Goal: Information Seeking & Learning: Learn about a topic

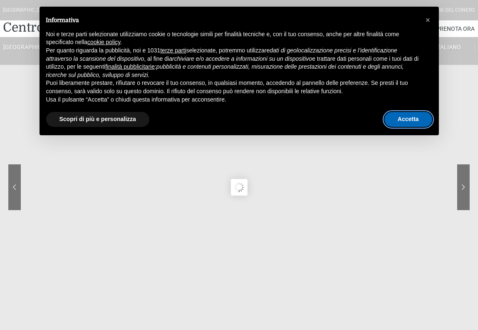
click at [408, 122] on button "Accetta" at bounding box center [408, 119] width 48 height 15
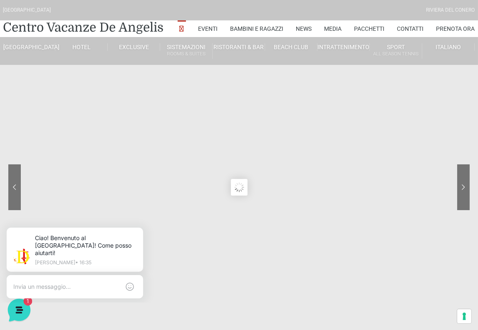
click at [22, 306] on icon at bounding box center [18, 309] width 22 height 22
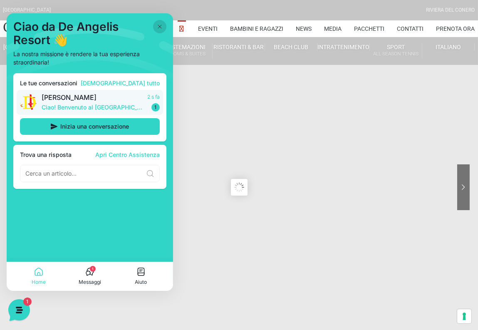
click at [92, 106] on p "Ciao! Benvenuto al [GEOGRAPHIC_DATA]! Come posso aiutarti!" at bounding box center [92, 107] width 101 height 8
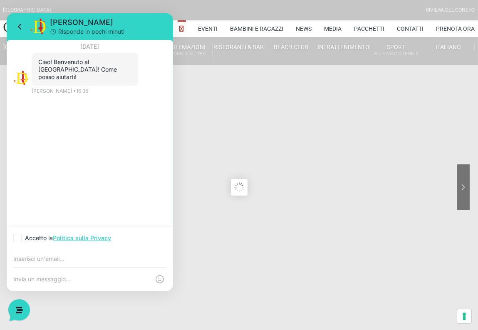
click at [198, 138] on sr7-content at bounding box center [239, 187] width 478 height 374
click at [22, 310] on icon at bounding box center [18, 309] width 22 height 22
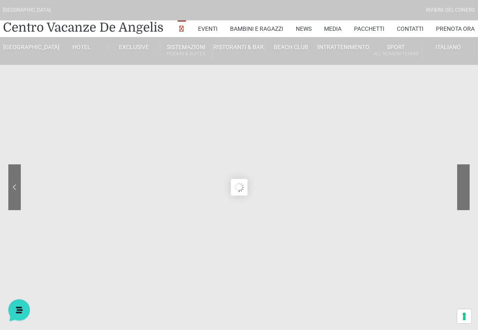
click at [467, 190] on div at bounding box center [432, 193] width 75 height 58
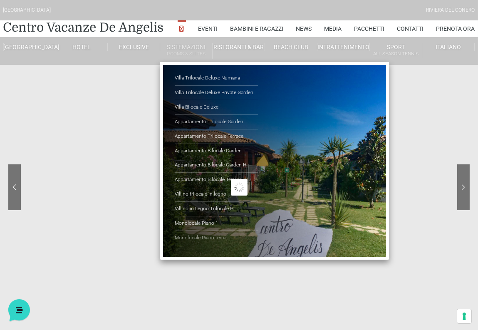
click at [196, 237] on link "Monolocale Piano terra" at bounding box center [216, 238] width 83 height 14
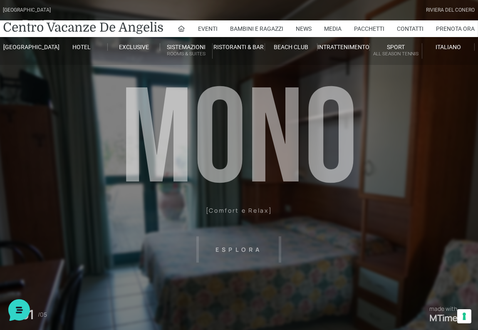
click at [233, 248] on header "[GEOGRAPHIC_DATA] [GEOGRAPHIC_DATA] Centro Vacanze [GEOGRAPHIC_DATA] Eventi Mis…" at bounding box center [239, 187] width 478 height 374
click at [233, 247] on header "[GEOGRAPHIC_DATA] [GEOGRAPHIC_DATA] Centro Vacanze [GEOGRAPHIC_DATA] Eventi Mis…" at bounding box center [239, 187] width 478 height 374
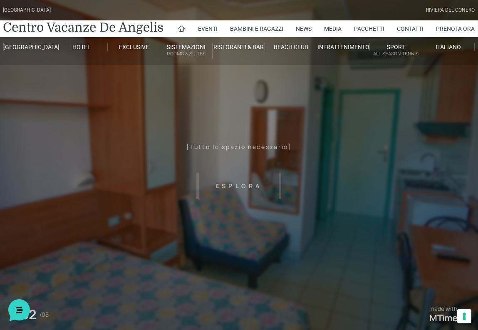
click at [223, 142] on header "Villaggio Hotel Resort Riviera Del Conero Centro Vacanze De Angelis Eventi Miss…" at bounding box center [239, 187] width 478 height 374
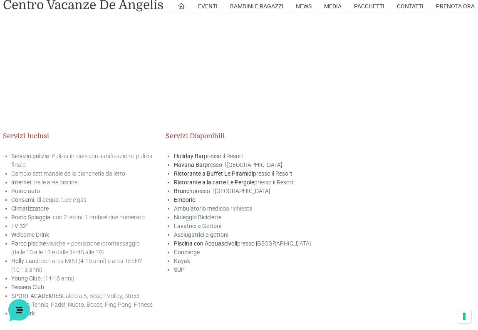
scroll to position [957, 0]
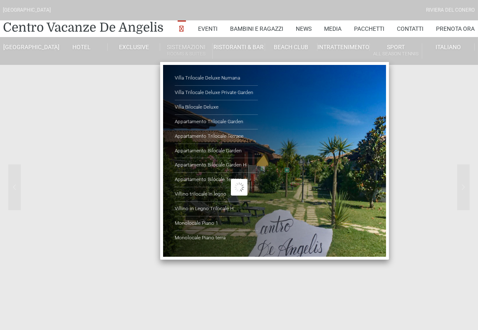
click at [199, 46] on link "Sistemazioni Rooms & Suites" at bounding box center [186, 50] width 52 height 15
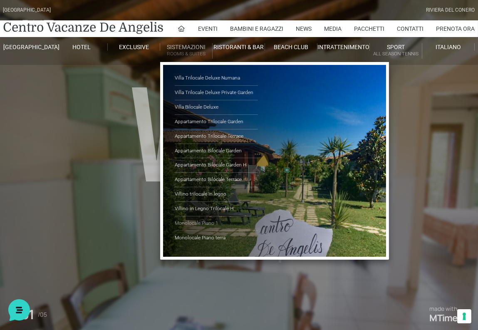
click at [203, 220] on link "Monolocale Piano 1" at bounding box center [216, 223] width 83 height 15
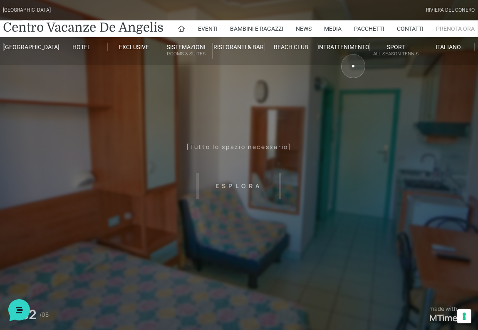
click at [438, 30] on link "Prenota Ora" at bounding box center [455, 28] width 39 height 17
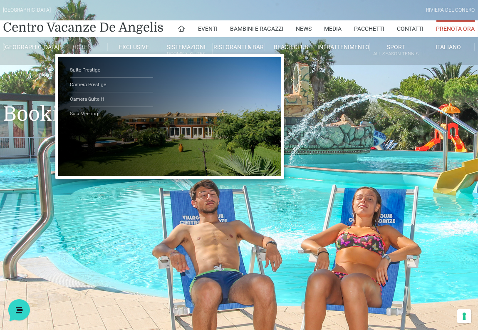
click at [87, 47] on link "Hotel" at bounding box center [81, 46] width 52 height 7
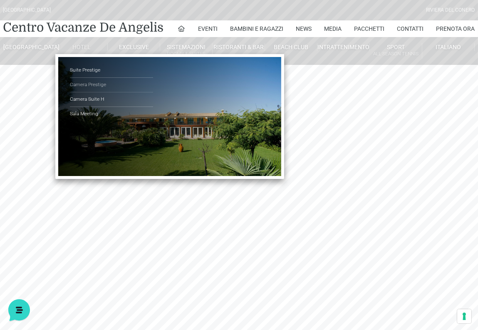
click at [89, 82] on link "Camera Prestige" at bounding box center [111, 85] width 83 height 15
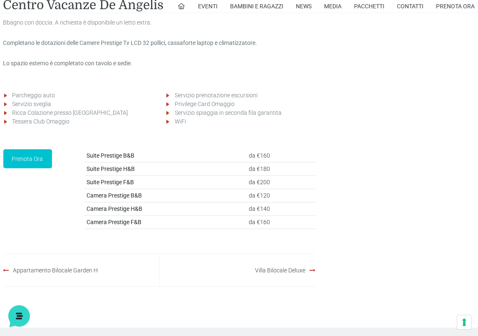
scroll to position [1206, 0]
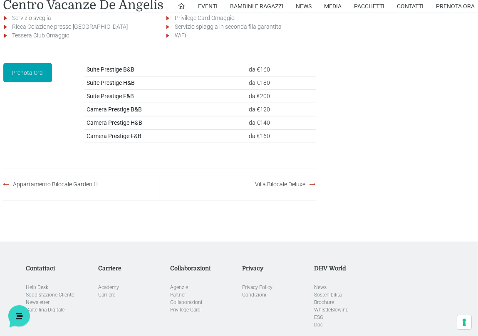
click at [36, 82] on link "Prenota Ora" at bounding box center [27, 72] width 49 height 19
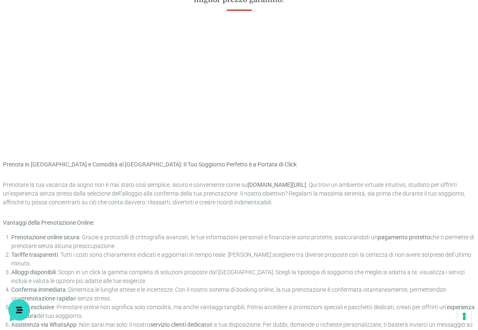
scroll to position [228, 0]
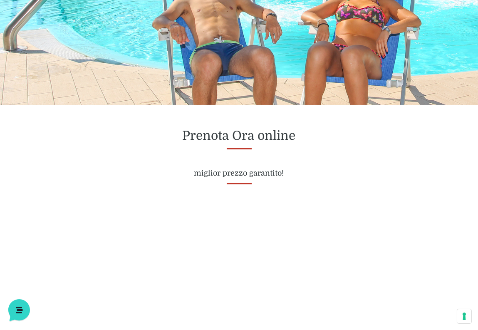
drag, startPoint x: 154, startPoint y: 162, endPoint x: 161, endPoint y: 163, distance: 6.8
click at [155, 162] on div "Prenota Ora online miglior prezzo garantito!" at bounding box center [239, 153] width 472 height 50
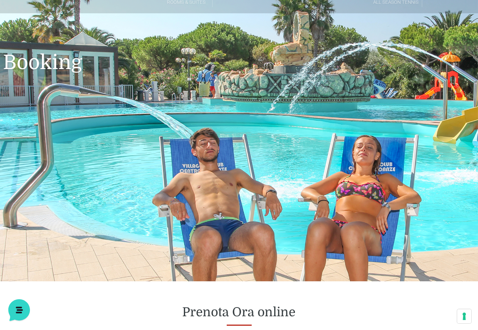
scroll to position [0, 0]
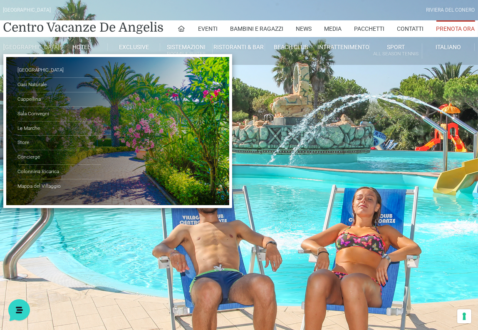
click at [40, 51] on link "[GEOGRAPHIC_DATA]" at bounding box center [29, 46] width 52 height 7
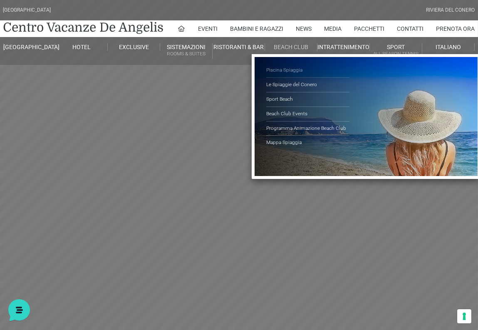
click at [285, 66] on link "Piscina Spiaggia" at bounding box center [307, 70] width 83 height 15
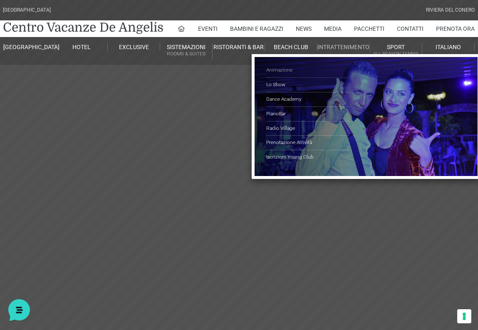
click at [272, 65] on link "Animazione" at bounding box center [307, 70] width 83 height 15
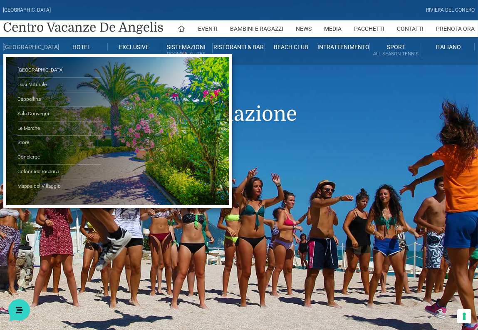
click at [35, 50] on link "[GEOGRAPHIC_DATA]" at bounding box center [29, 46] width 52 height 7
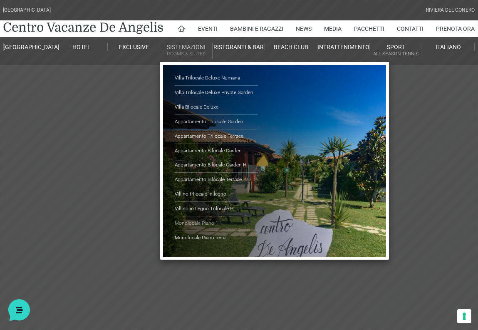
click at [201, 223] on link "Monolocale Piano 1" at bounding box center [216, 223] width 83 height 15
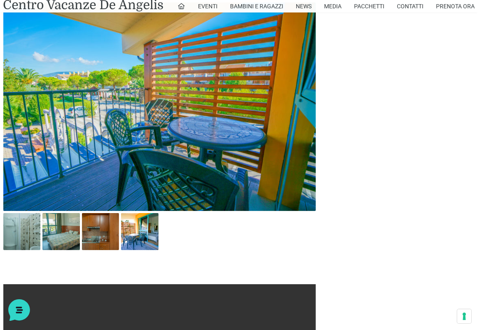
scroll to position [374, 0]
click at [28, 229] on img at bounding box center [21, 231] width 37 height 37
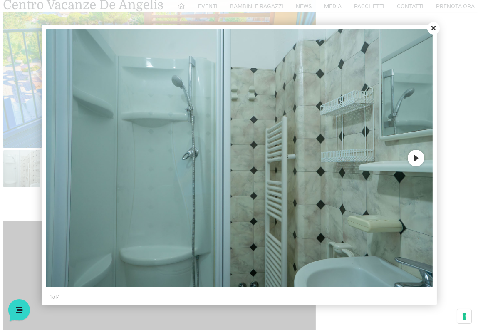
scroll to position [499, 0]
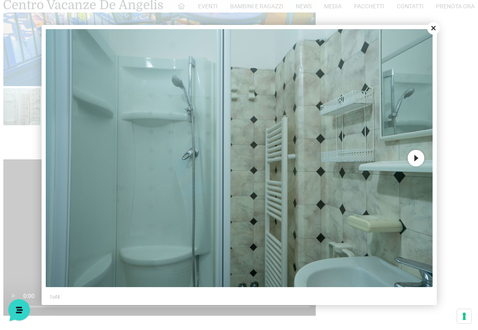
click at [416, 158] on button "Next" at bounding box center [416, 158] width 17 height 17
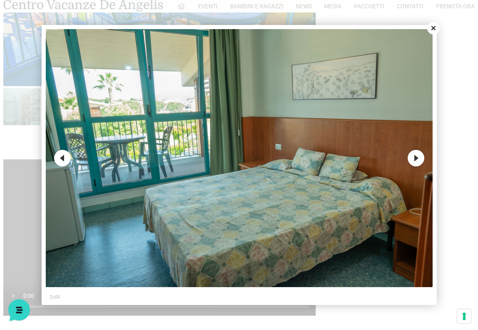
click at [416, 158] on button "Next" at bounding box center [416, 158] width 17 height 17
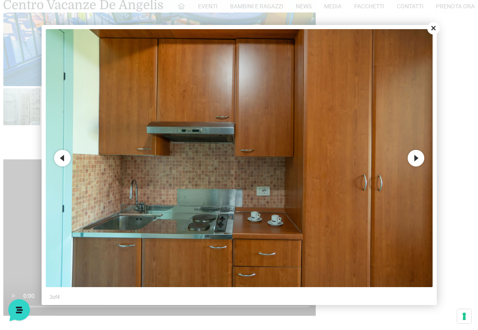
click at [416, 158] on button "Next" at bounding box center [416, 158] width 17 height 17
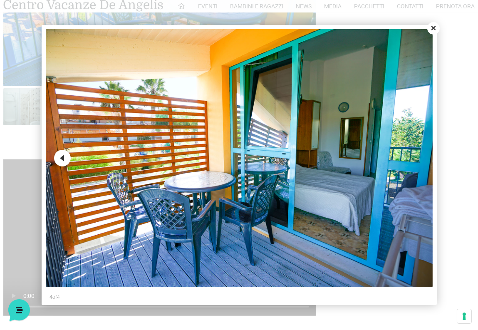
click at [416, 158] on img at bounding box center [239, 158] width 387 height 258
click at [434, 30] on button "Close" at bounding box center [433, 28] width 12 height 12
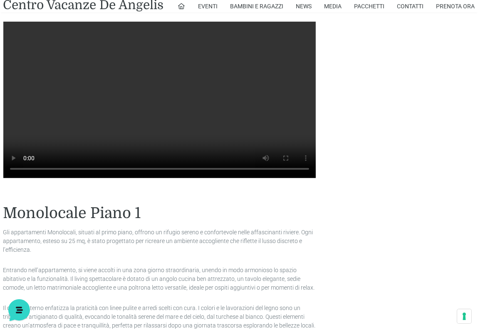
scroll to position [563, 0]
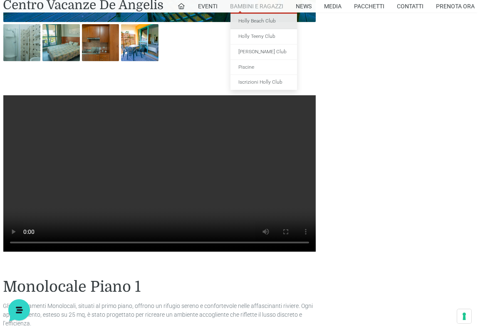
click at [262, 19] on link "Holly Beach Club" at bounding box center [263, 21] width 67 height 15
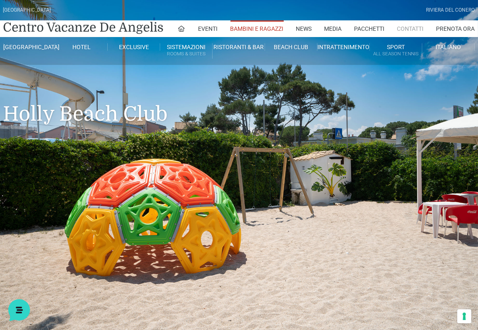
click at [409, 28] on link "Contatti" at bounding box center [410, 28] width 27 height 17
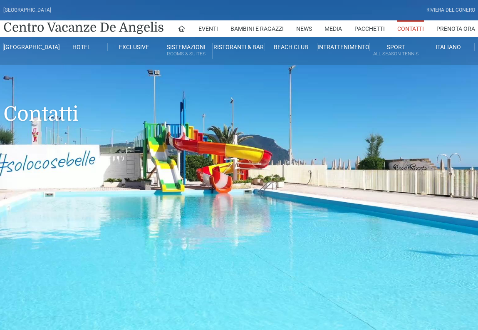
click at [371, 25] on link "Pacchetti" at bounding box center [369, 28] width 30 height 17
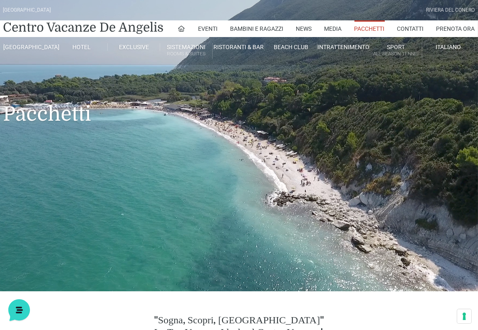
click at [364, 29] on link "Pacchetti" at bounding box center [369, 28] width 30 height 17
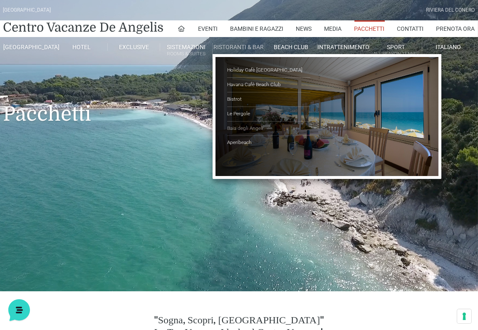
click at [246, 130] on link "Baia degli Angeli" at bounding box center [268, 128] width 83 height 15
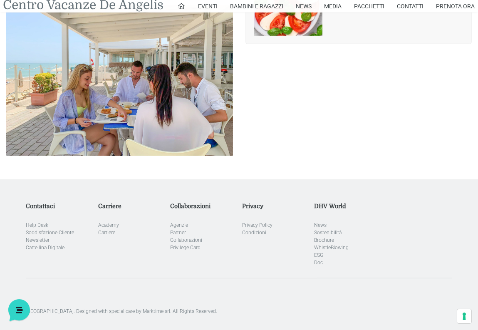
scroll to position [1508, 0]
